Goal: Information Seeking & Learning: Understand process/instructions

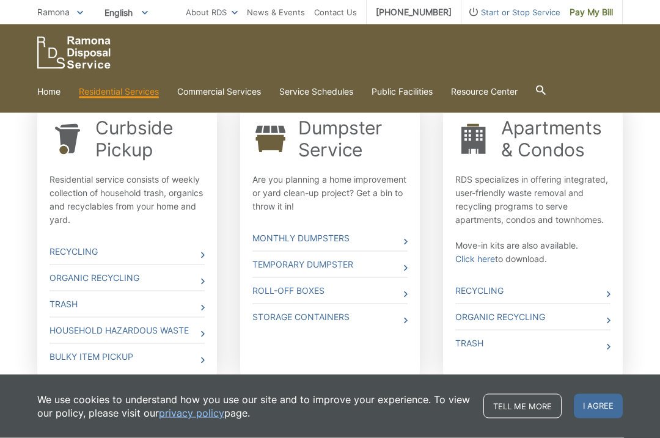
scroll to position [385, 0]
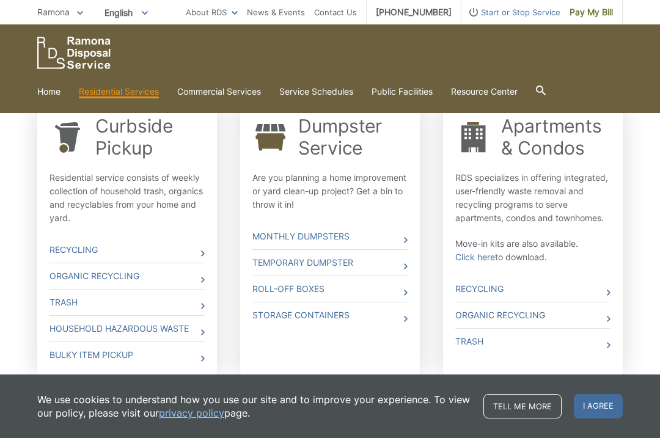
click at [407, 266] on icon at bounding box center [406, 267] width 4 height 6
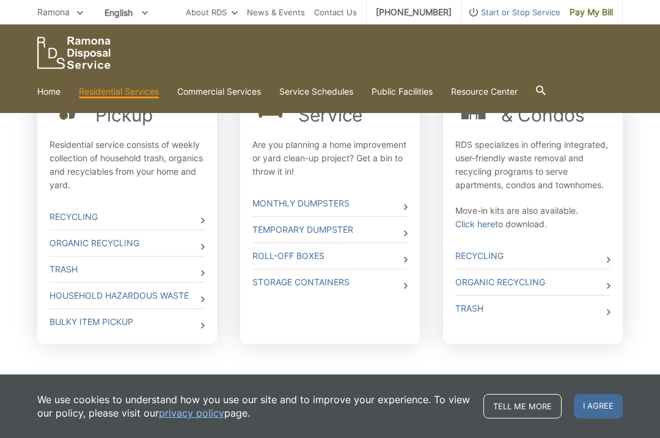
click at [405, 259] on icon at bounding box center [406, 260] width 4 height 6
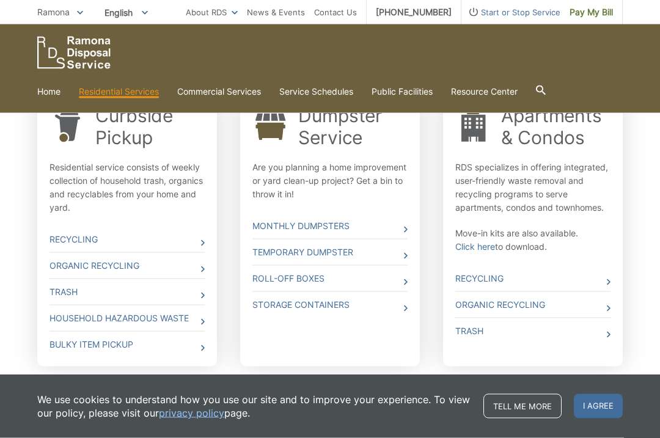
scroll to position [397, 0]
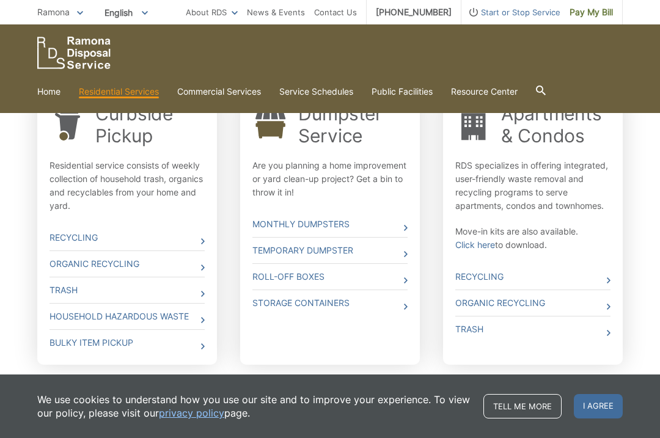
click at [190, 355] on link "Bulky Item Pickup" at bounding box center [127, 343] width 155 height 26
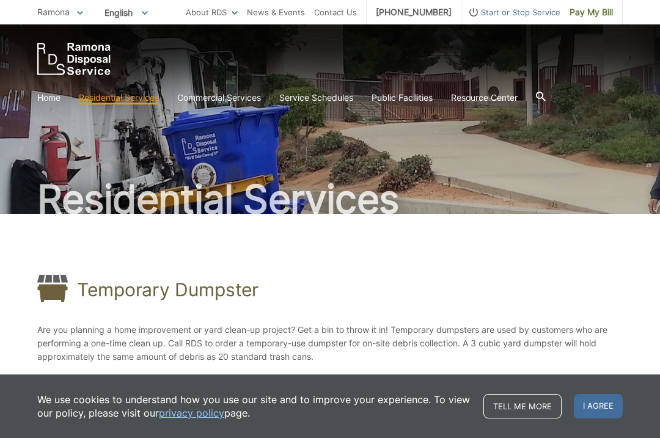
click at [472, 212] on h2 "Residential Services" at bounding box center [330, 199] width 586 height 39
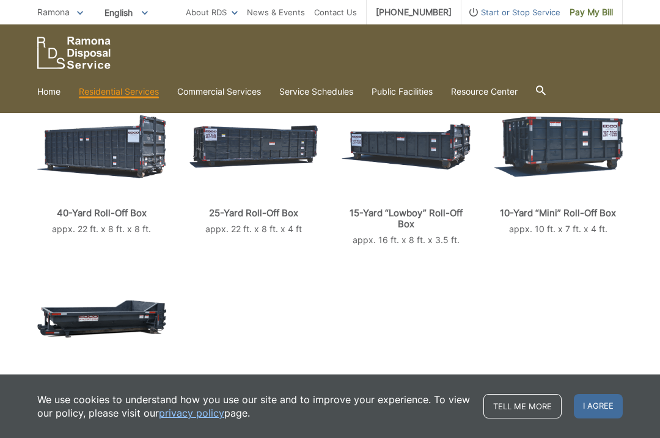
scroll to position [292, 0]
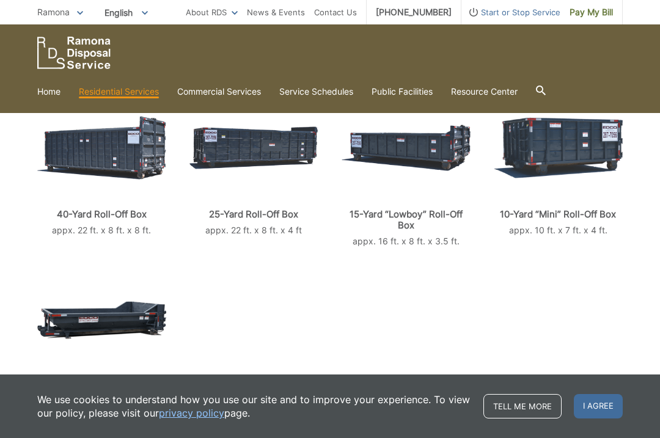
click at [593, 217] on p "10-Yard “Mini” Roll-Off Box" at bounding box center [558, 214] width 129 height 11
click at [585, 154] on img at bounding box center [558, 147] width 129 height 61
click at [557, 146] on img at bounding box center [558, 147] width 129 height 61
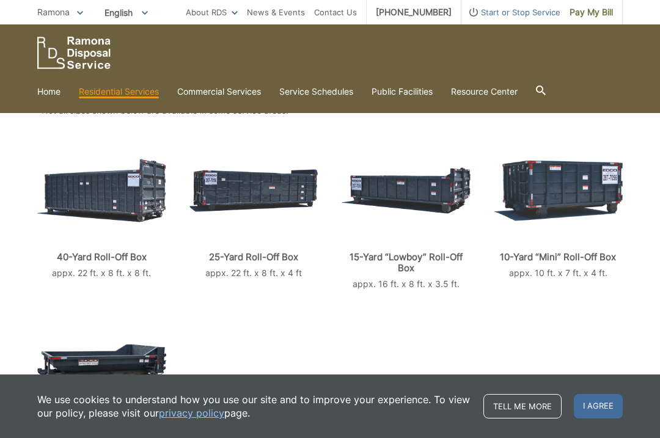
scroll to position [250, 0]
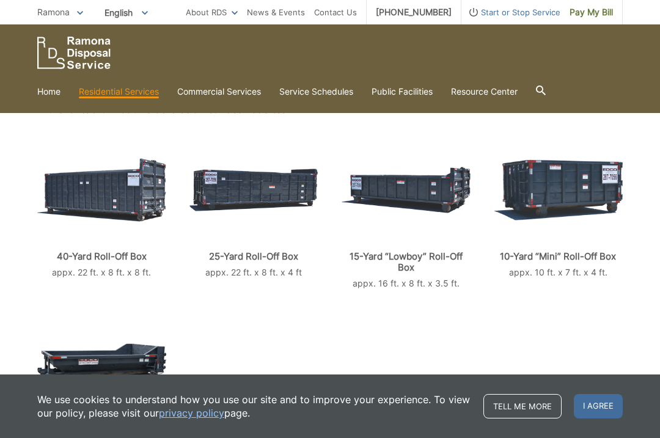
click at [560, 180] on img at bounding box center [558, 190] width 129 height 61
click at [556, 264] on div "10-Yard “Mini” Roll-Off Box appx. 10 ft. x 7 ft. x 4 ft." at bounding box center [558, 215] width 129 height 149
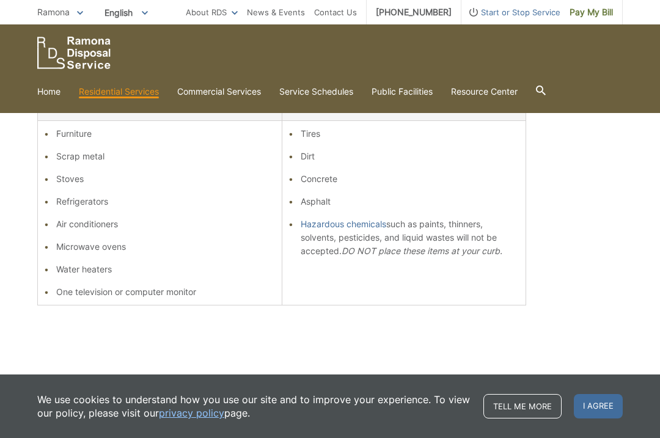
scroll to position [305, 0]
